Goal: Information Seeking & Learning: Compare options

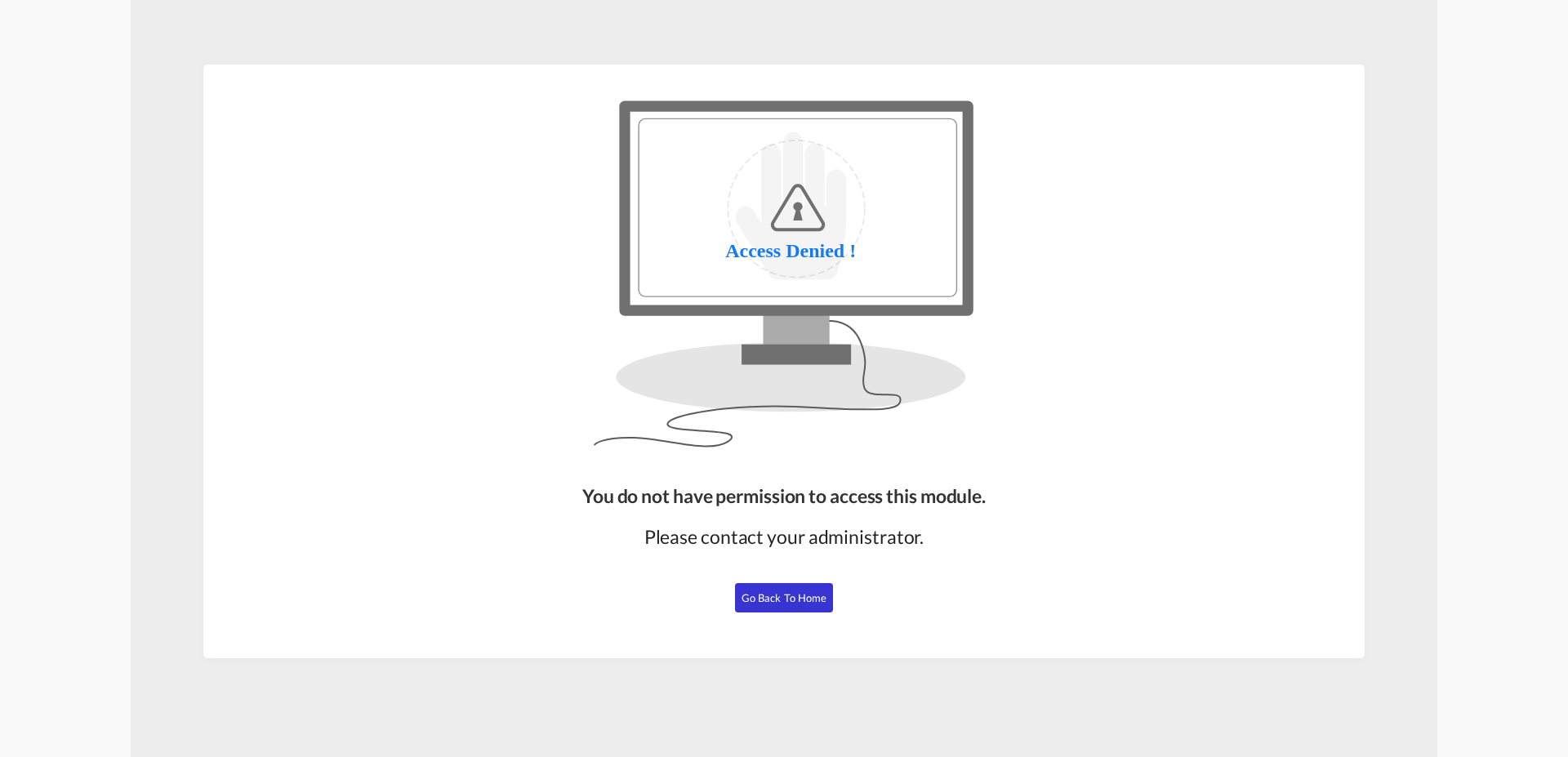
click at [788, 594] on span "Go Back to Home" at bounding box center [784, 598] width 86 height 13
